Goal: Task Accomplishment & Management: Manage account settings

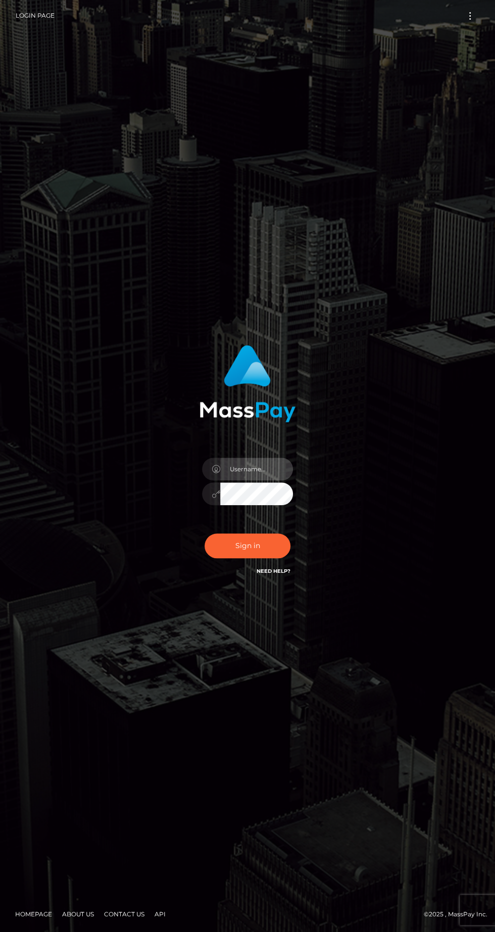
click at [258, 480] on input "text" at bounding box center [256, 469] width 73 height 23
click at [257, 480] on input "text" at bounding box center [256, 469] width 73 height 23
type input "aleja94r@gmail.com"
click at [233, 558] on button "Sign in" at bounding box center [248, 545] width 86 height 25
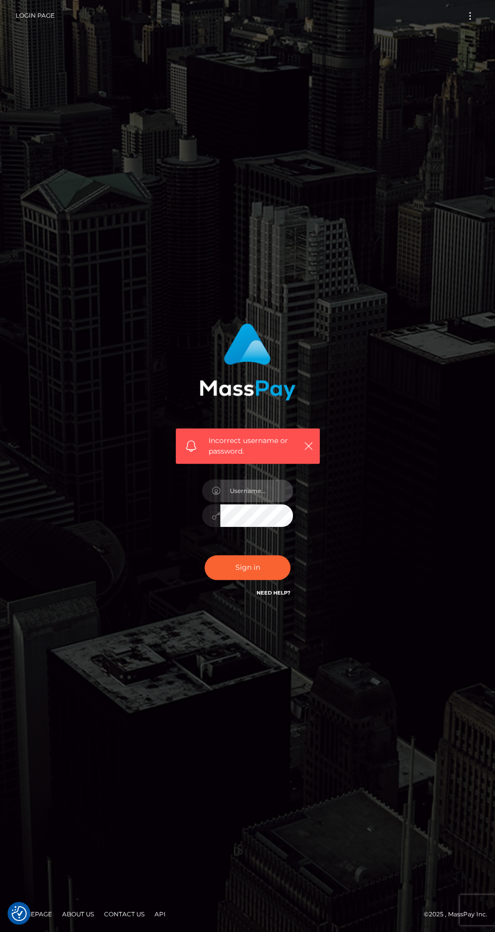
click at [264, 502] on input "text" at bounding box center [256, 490] width 73 height 23
type input "aleja94r@gmail.com"
click at [245, 580] on button "Sign in" at bounding box center [248, 567] width 86 height 25
click at [311, 451] on icon "button" at bounding box center [308, 446] width 10 height 10
click at [308, 451] on icon "button" at bounding box center [308, 446] width 10 height 10
